Goal: Task Accomplishment & Management: Use online tool/utility

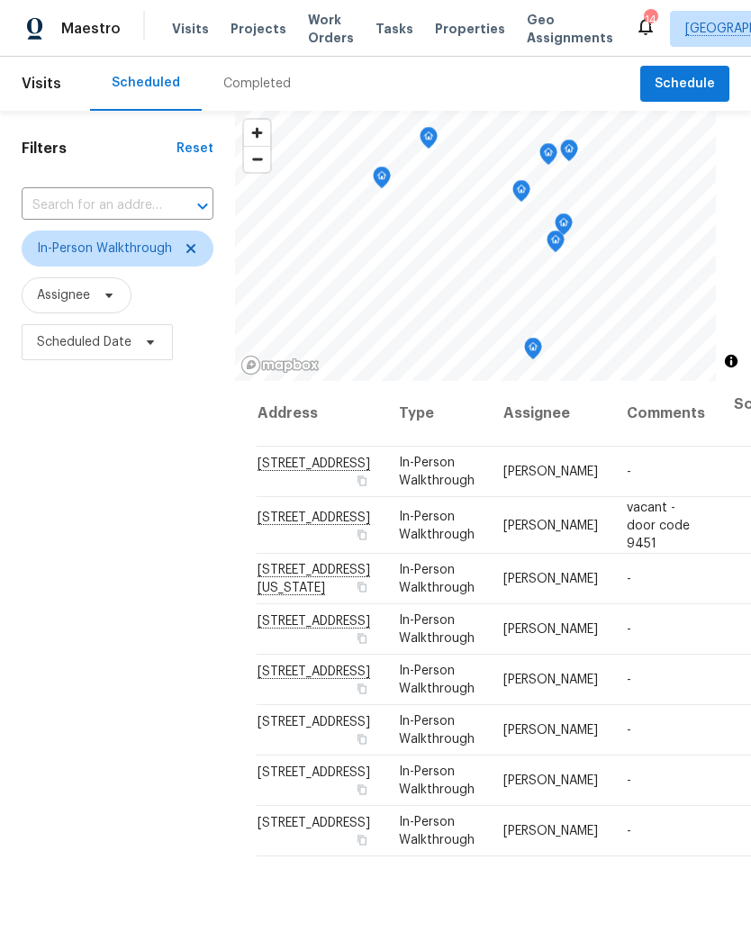
click at [263, 33] on span "Projects" at bounding box center [258, 29] width 56 height 18
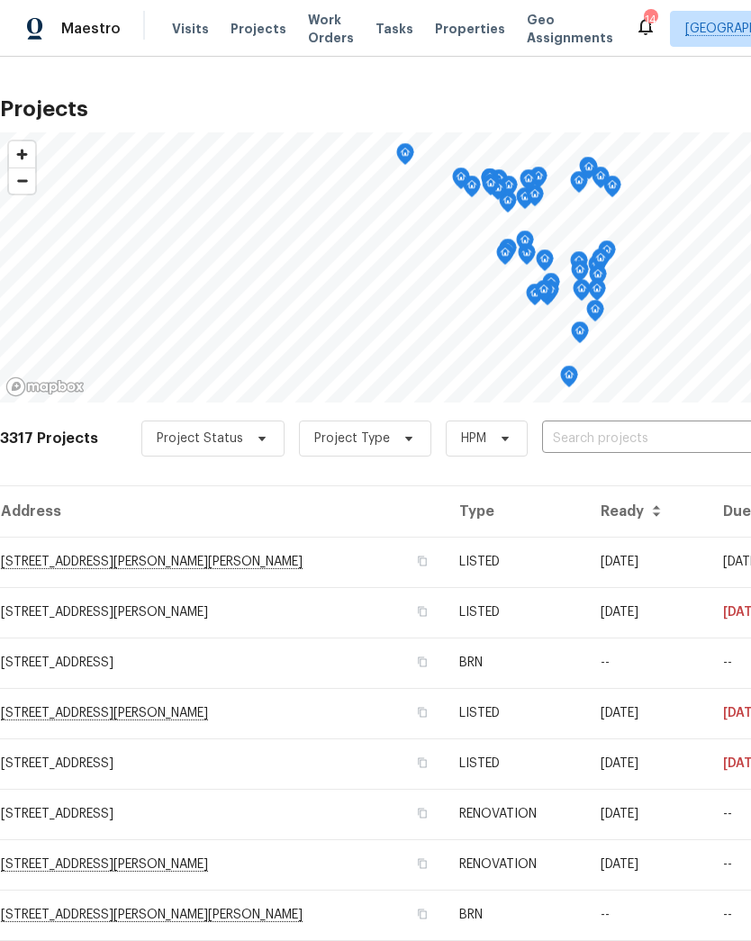
click at [613, 442] on input "text" at bounding box center [645, 439] width 206 height 28
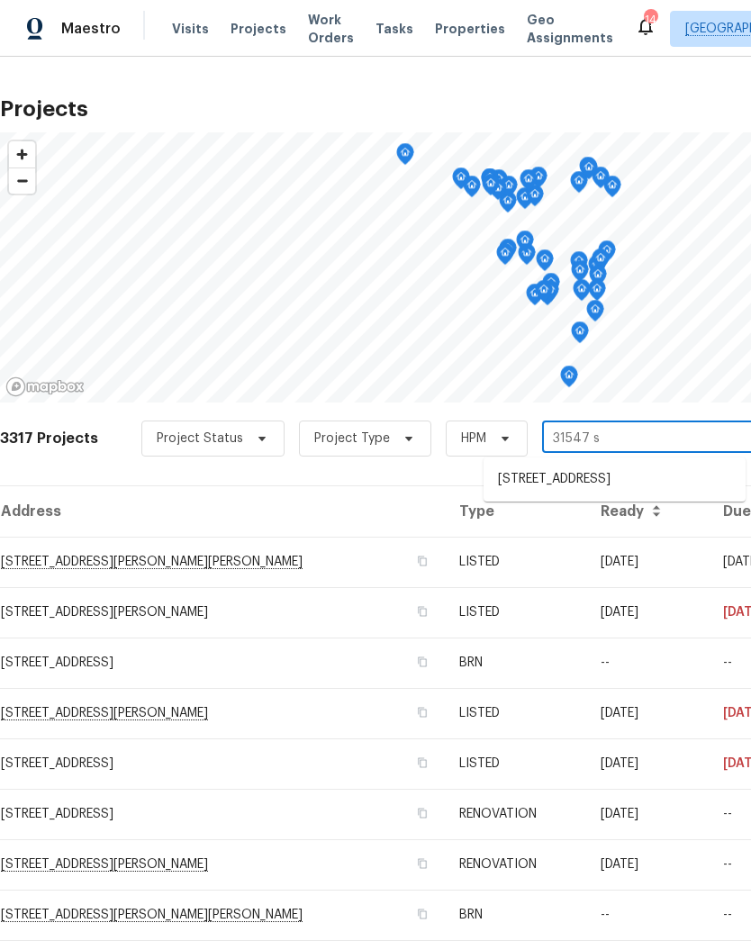
type input "31547 su"
click at [609, 477] on li "[STREET_ADDRESS]" at bounding box center [614, 479] width 262 height 31
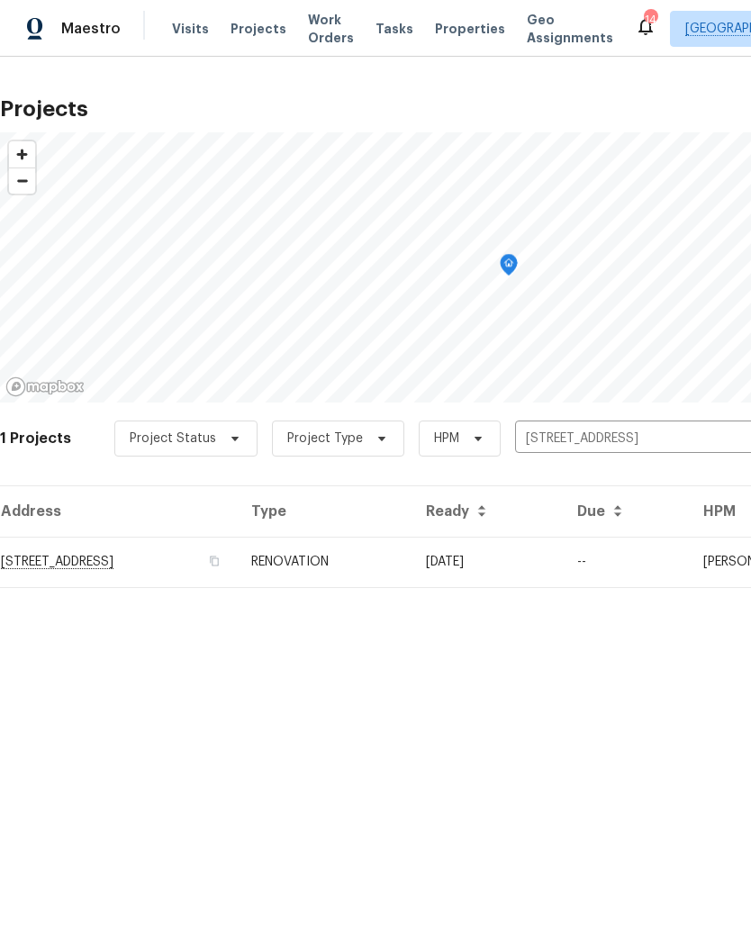
click at [237, 565] on td "[STREET_ADDRESS]" at bounding box center [118, 562] width 237 height 50
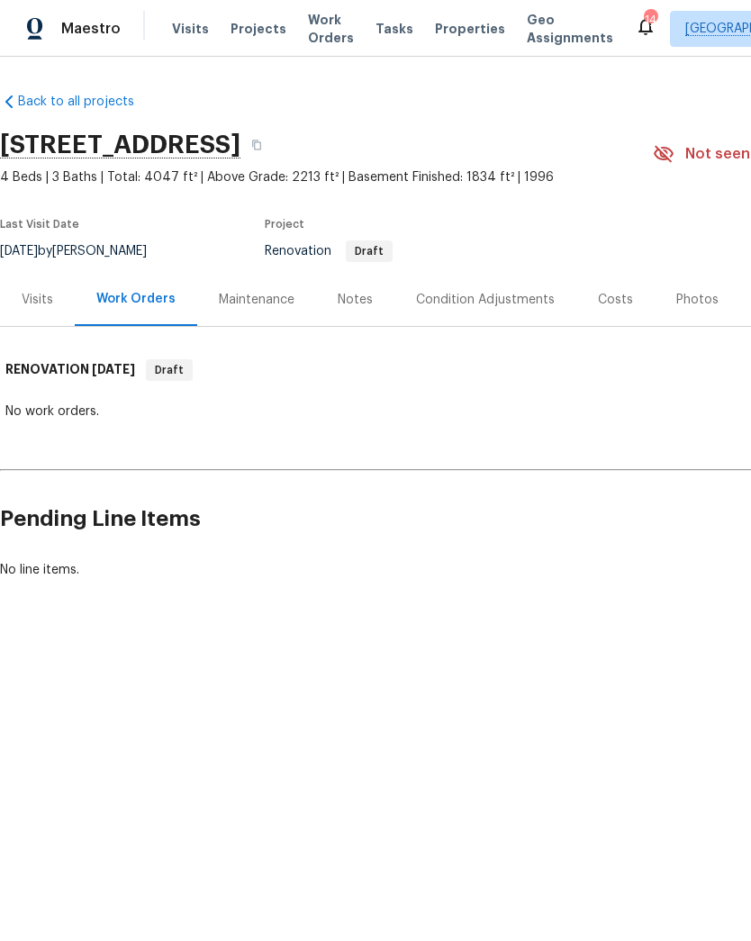
click at [499, 304] on div "Condition Adjustments" at bounding box center [485, 300] width 139 height 18
